Goal: Task Accomplishment & Management: Use online tool/utility

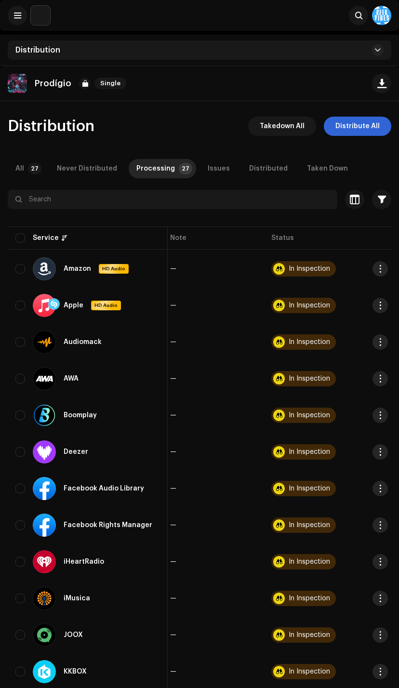
scroll to position [0, 207]
click at [16, 13] on span at bounding box center [17, 16] width 7 height 8
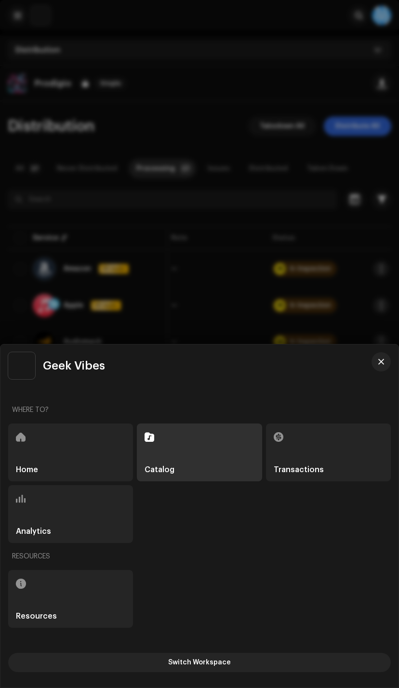
click at [77, 465] on div "Home" at bounding box center [70, 453] width 125 height 58
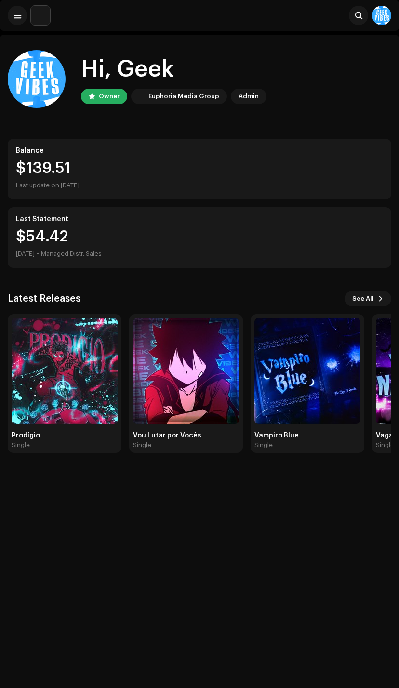
click at [96, 403] on img at bounding box center [65, 371] width 106 height 106
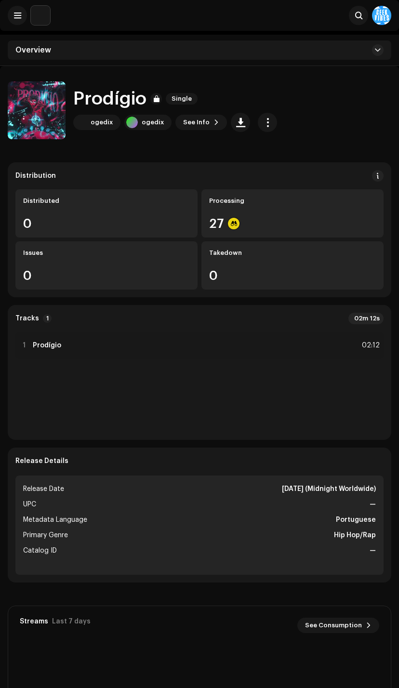
click at [258, 130] on button "button" at bounding box center [267, 122] width 19 height 19
click at [324, 170] on div "Distribute" at bounding box center [305, 165] width 97 height 19
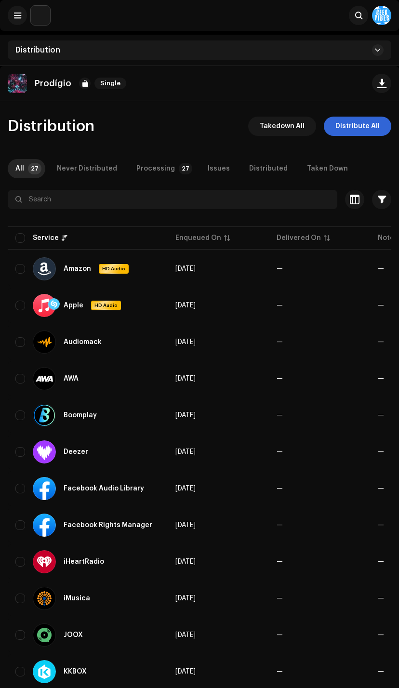
click at [369, 131] on span "Distribute All" at bounding box center [357, 126] width 44 height 19
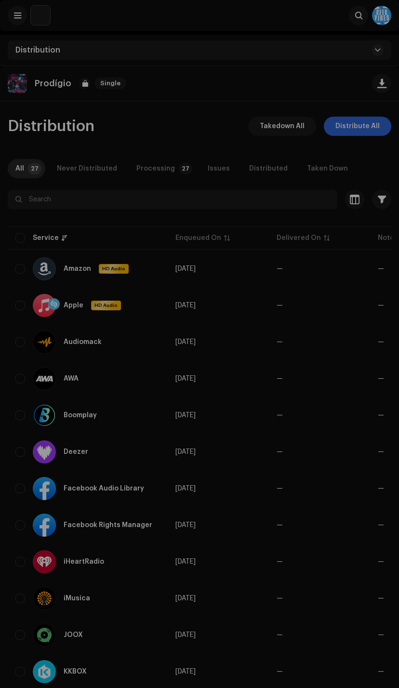
click at [340, 189] on div "Not Eligible For Distribution The selected services are not eligible for distri…" at bounding box center [199, 344] width 399 height 688
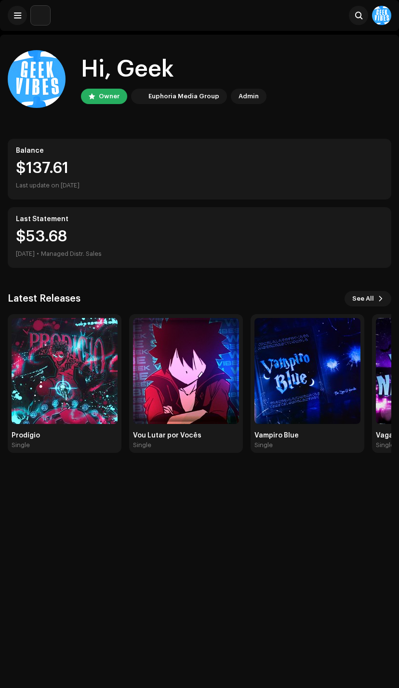
click at [386, 575] on div "Hi, Geek Owner Euphoria Media Group Admin Balance $137.61 Last update on [DATE]…" at bounding box center [199, 379] width 399 height 688
click at [84, 424] on img at bounding box center [65, 371] width 106 height 106
